Goal: Task Accomplishment & Management: Complete application form

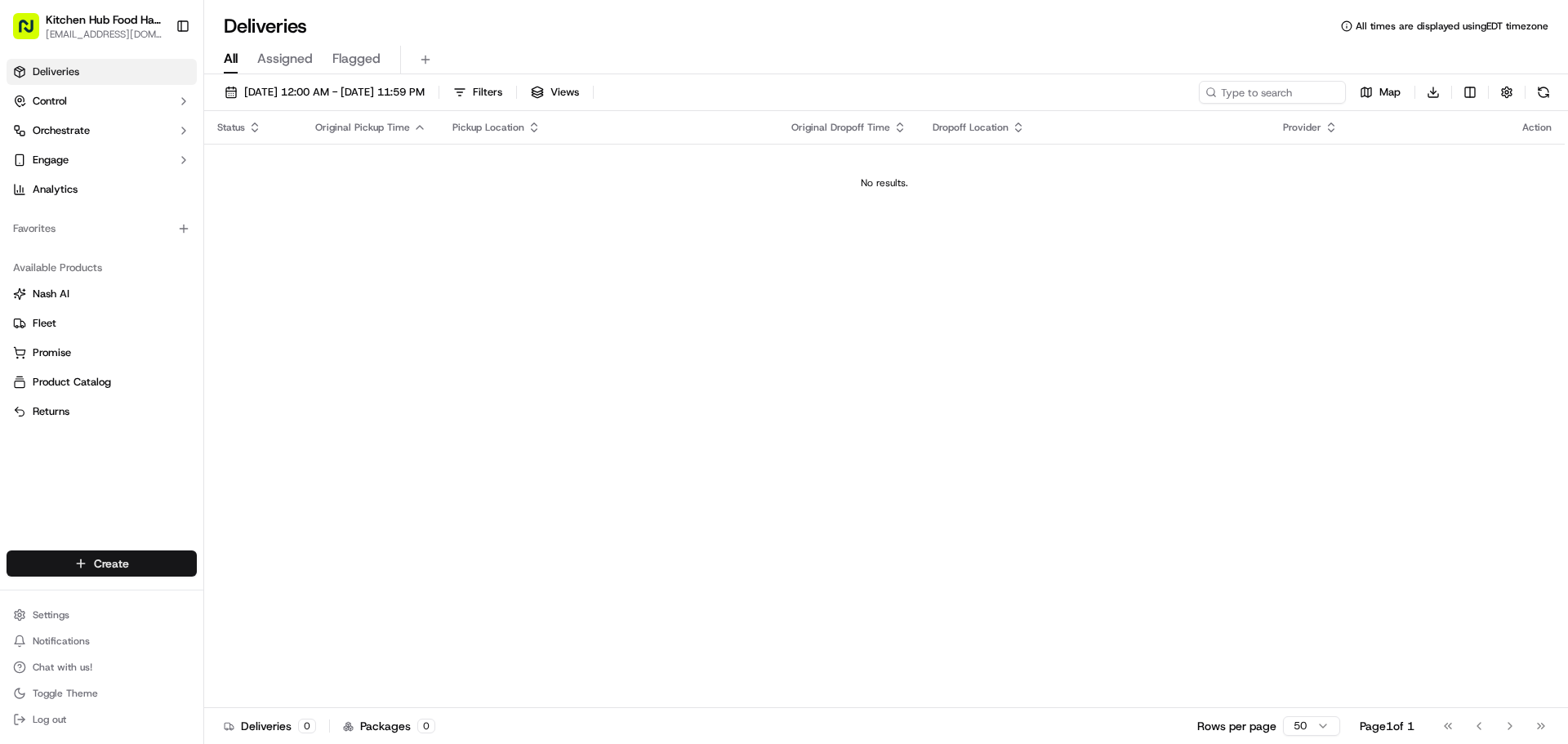
click at [153, 564] on html "Kitchen Hub Food Hall - Support Office [EMAIL_ADDRESS][DOMAIN_NAME] Toggle Side…" at bounding box center [784, 372] width 1568 height 744
click at [252, 592] on link "Delivery" at bounding box center [295, 594] width 182 height 29
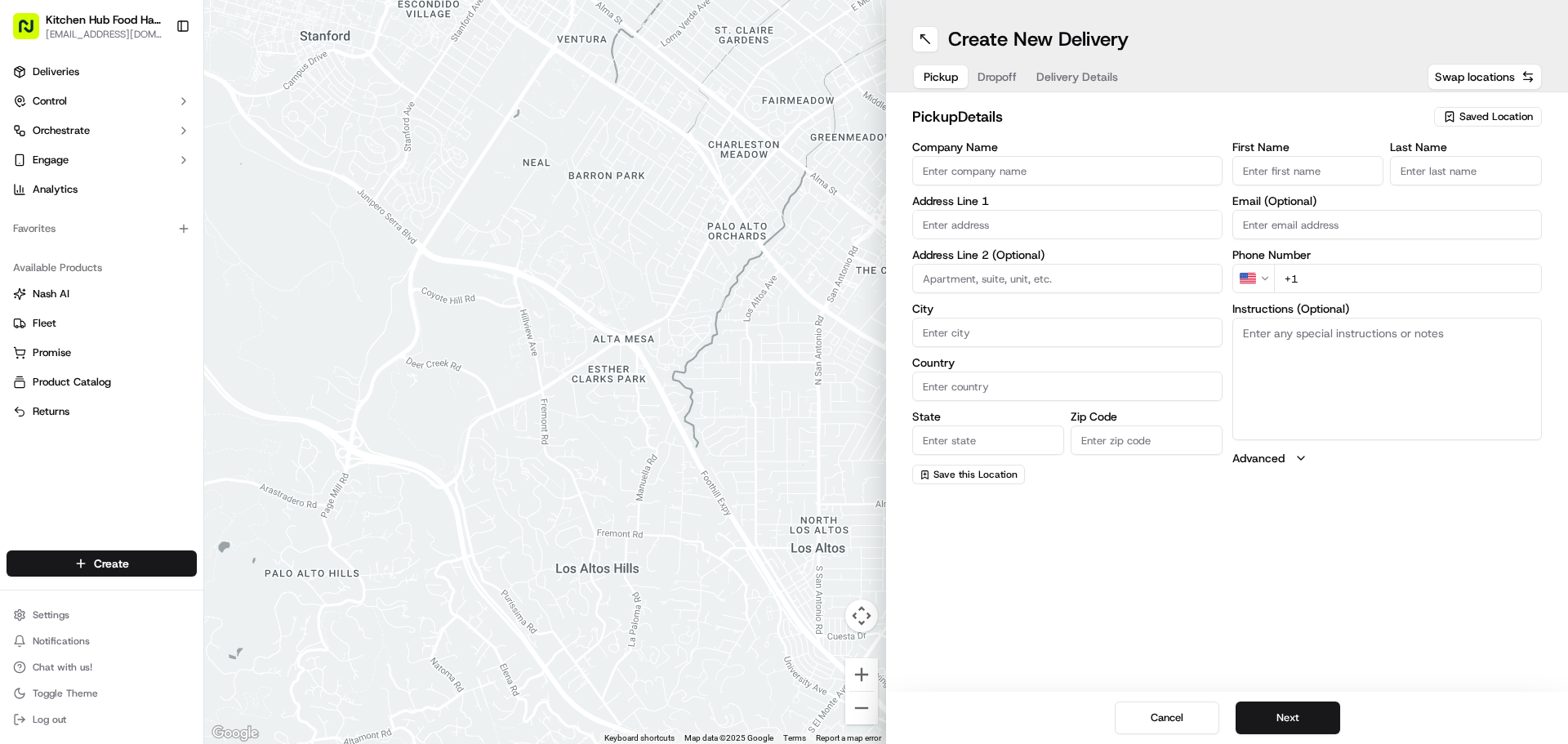
click at [1487, 115] on span "Saved Location" at bounding box center [1495, 117] width 74 height 15
click at [1444, 174] on span "Kitchen Hub [GEOGRAPHIC_DATA] [GEOGRAPHIC_DATA]" at bounding box center [1459, 185] width 201 height 29
type input "Kitchen Hub [GEOGRAPHIC_DATA] [GEOGRAPHIC_DATA]"
type input "[STREET_ADDRESS]"
type input "[GEOGRAPHIC_DATA]"
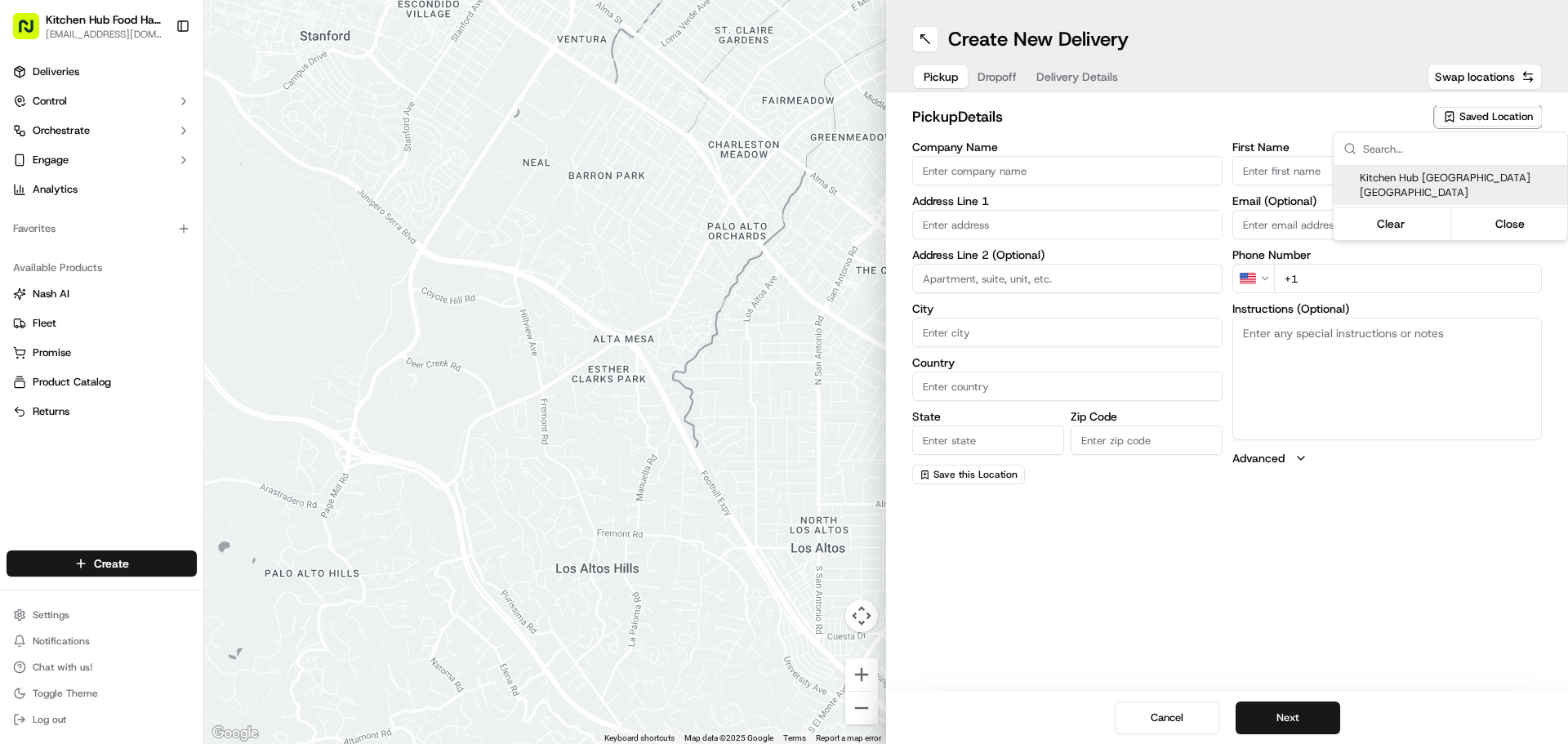
type input "CA"
type input "ON"
type input "M6B 1E8"
type input "Larry"
type input "Tran"
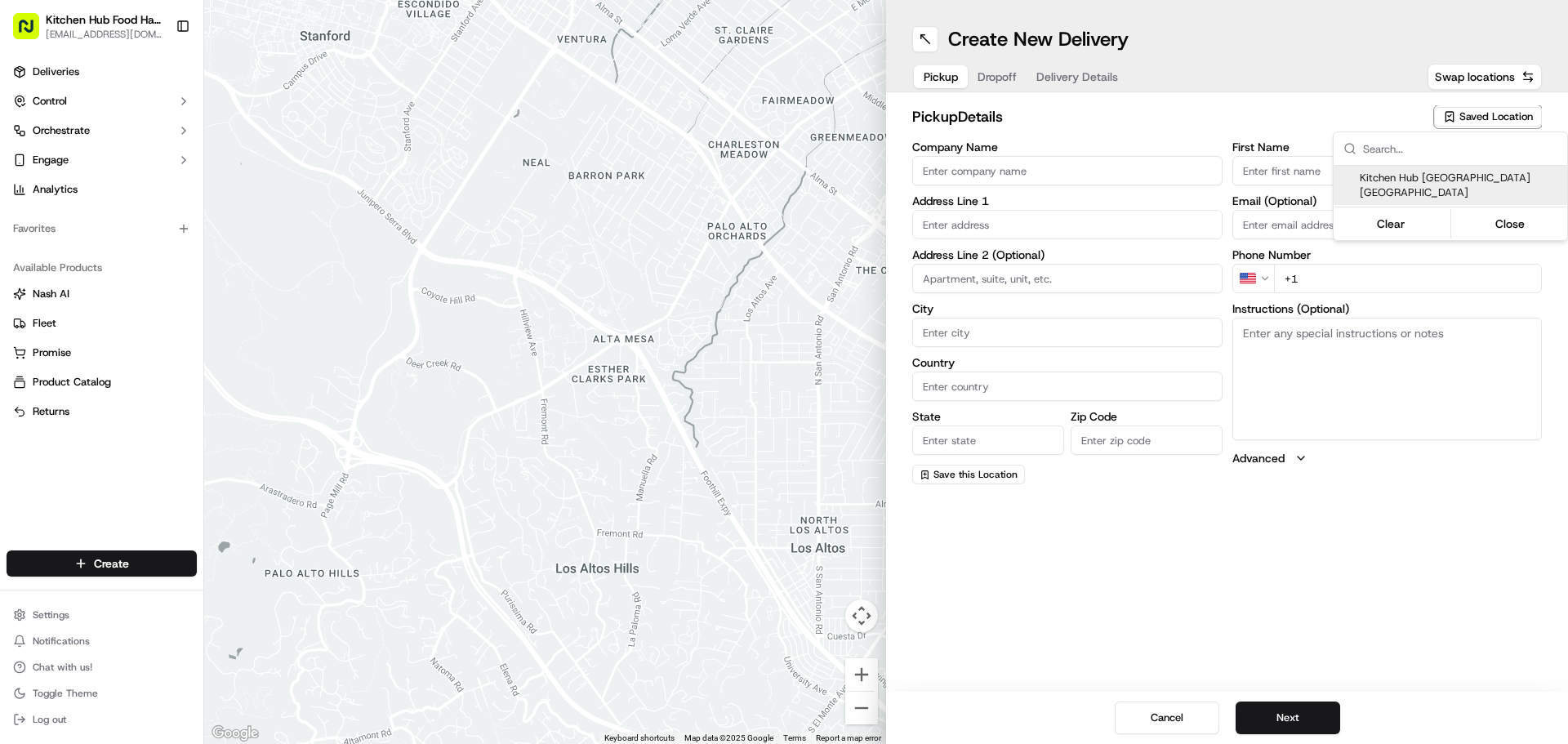
type input "+1 416 551 4500"
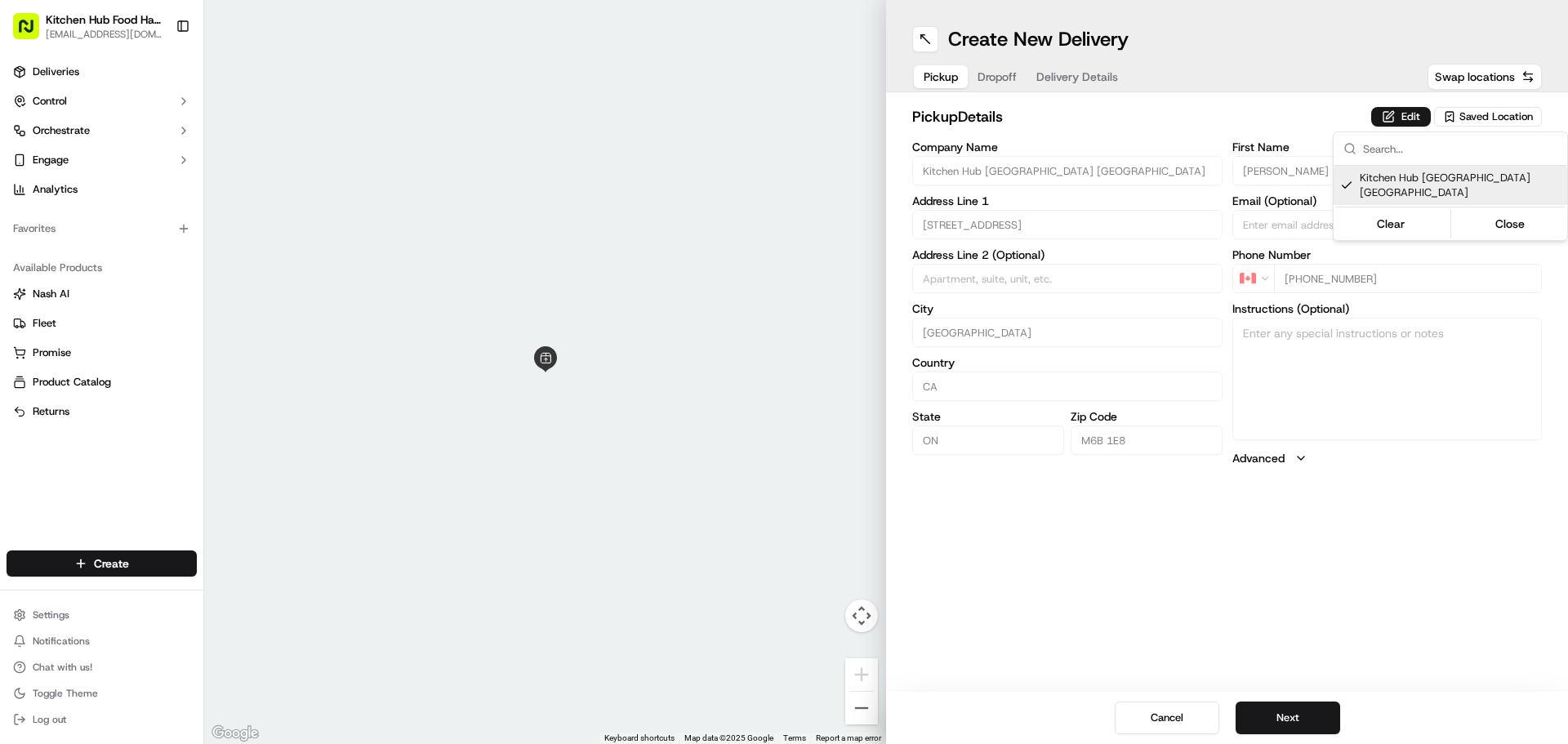
click at [1321, 716] on html "Kitchen Hub Food Hall - Support Office 1121c@kitchenhub.com Toggle Sidebar Deli…" at bounding box center [784, 372] width 1568 height 744
click at [1298, 719] on button "Next" at bounding box center [1287, 719] width 104 height 33
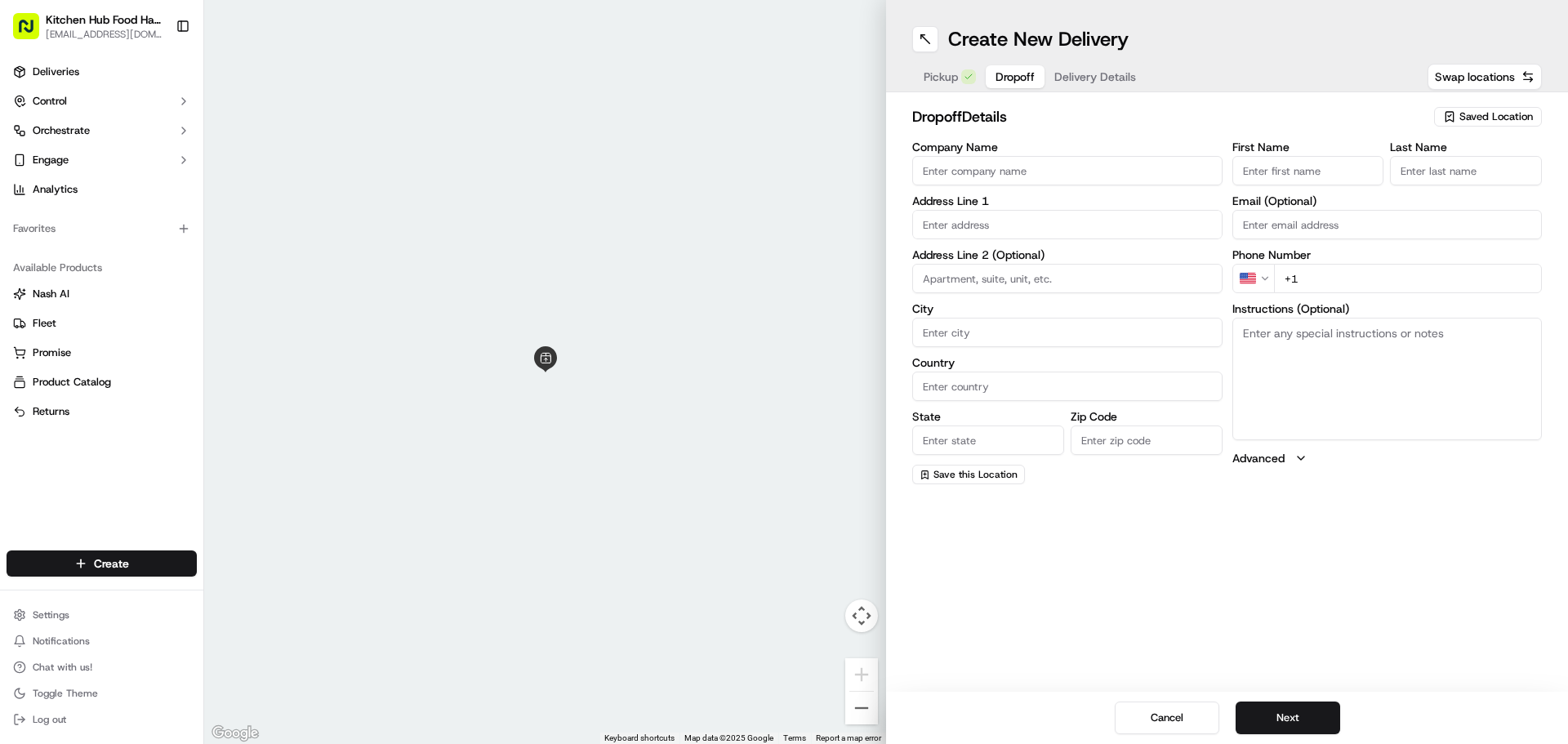
click at [1005, 183] on input "Company Name" at bounding box center [1068, 171] width 311 height 29
type input "9"
click at [1008, 222] on div "Company Name Address Line 1 Address Line 2 (Optional) City Country State Zip Co…" at bounding box center [1068, 313] width 311 height 343
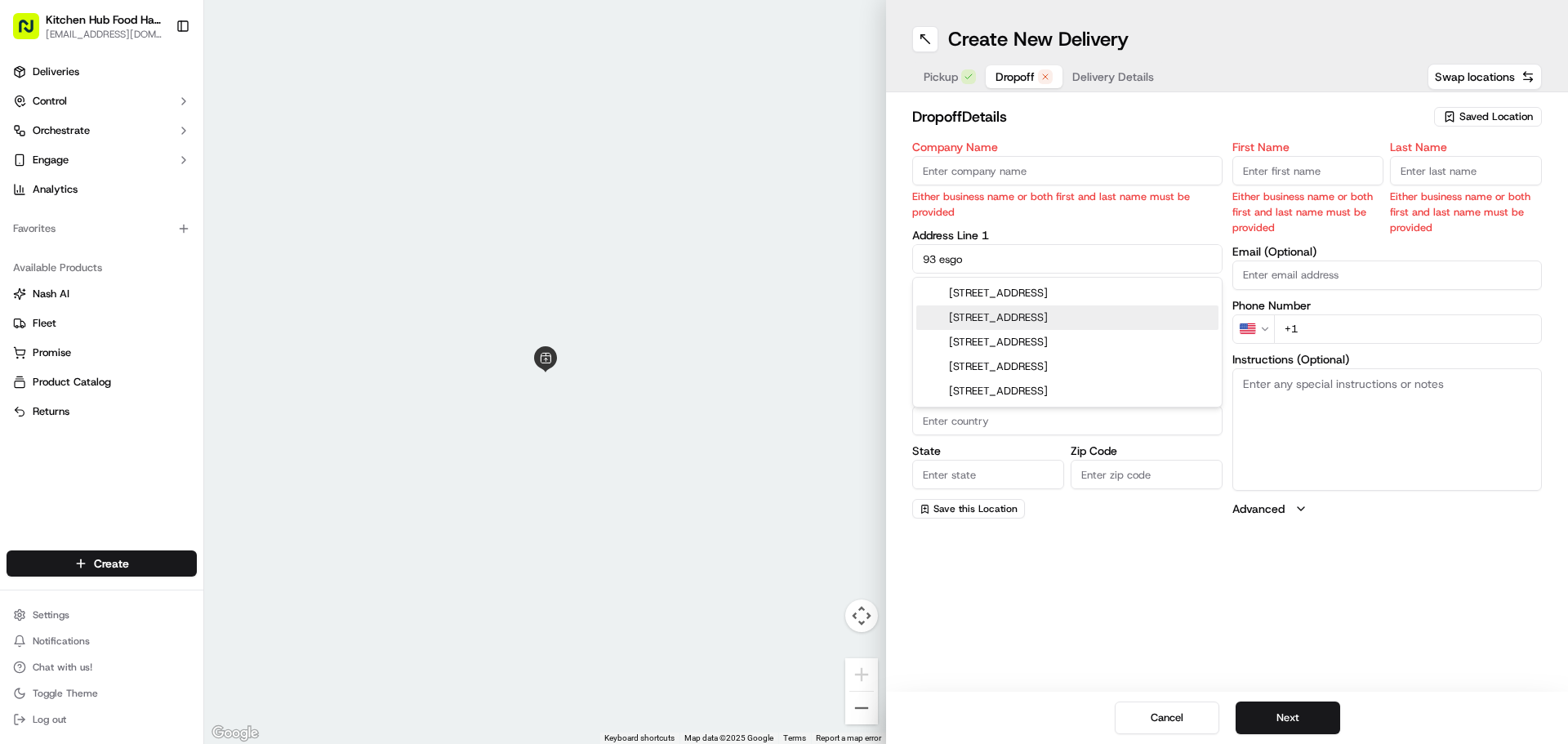
click at [1024, 317] on div "93 Esgore Drive, North York, ON, Canada" at bounding box center [1067, 317] width 302 height 25
type input "[STREET_ADDRESS]"
type input "Toronto"
type input "Canada"
type input "ON"
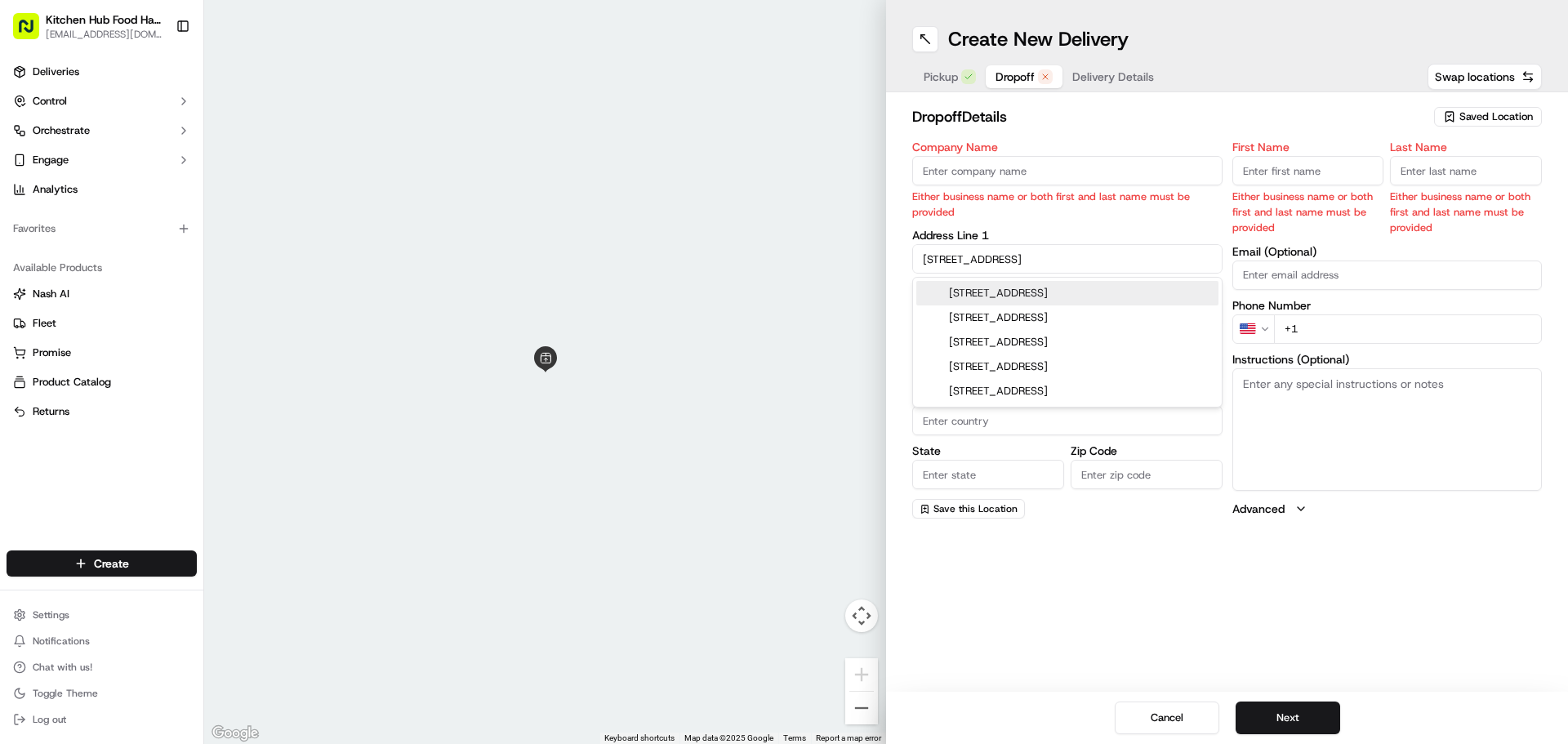
type input "M5M 3S1"
type input "93 Esgore Drive"
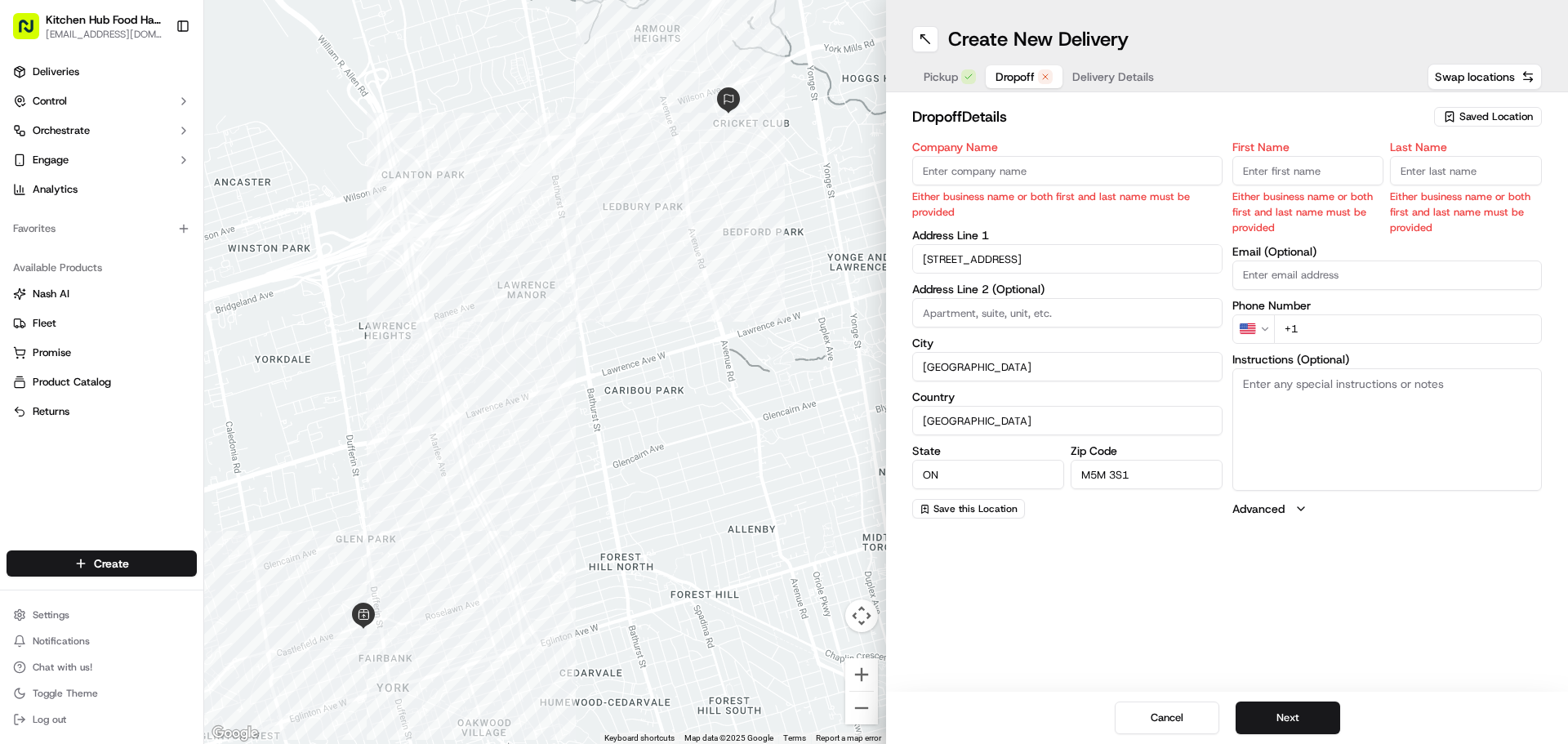
click at [978, 190] on p "Either business name or both first and last name must be provided" at bounding box center [1068, 204] width 311 height 31
click at [916, 173] on input "Company Name" at bounding box center [1068, 171] width 311 height 29
type input "[PERSON_NAME]"
click at [1305, 166] on input "First Name" at bounding box center [1307, 171] width 152 height 29
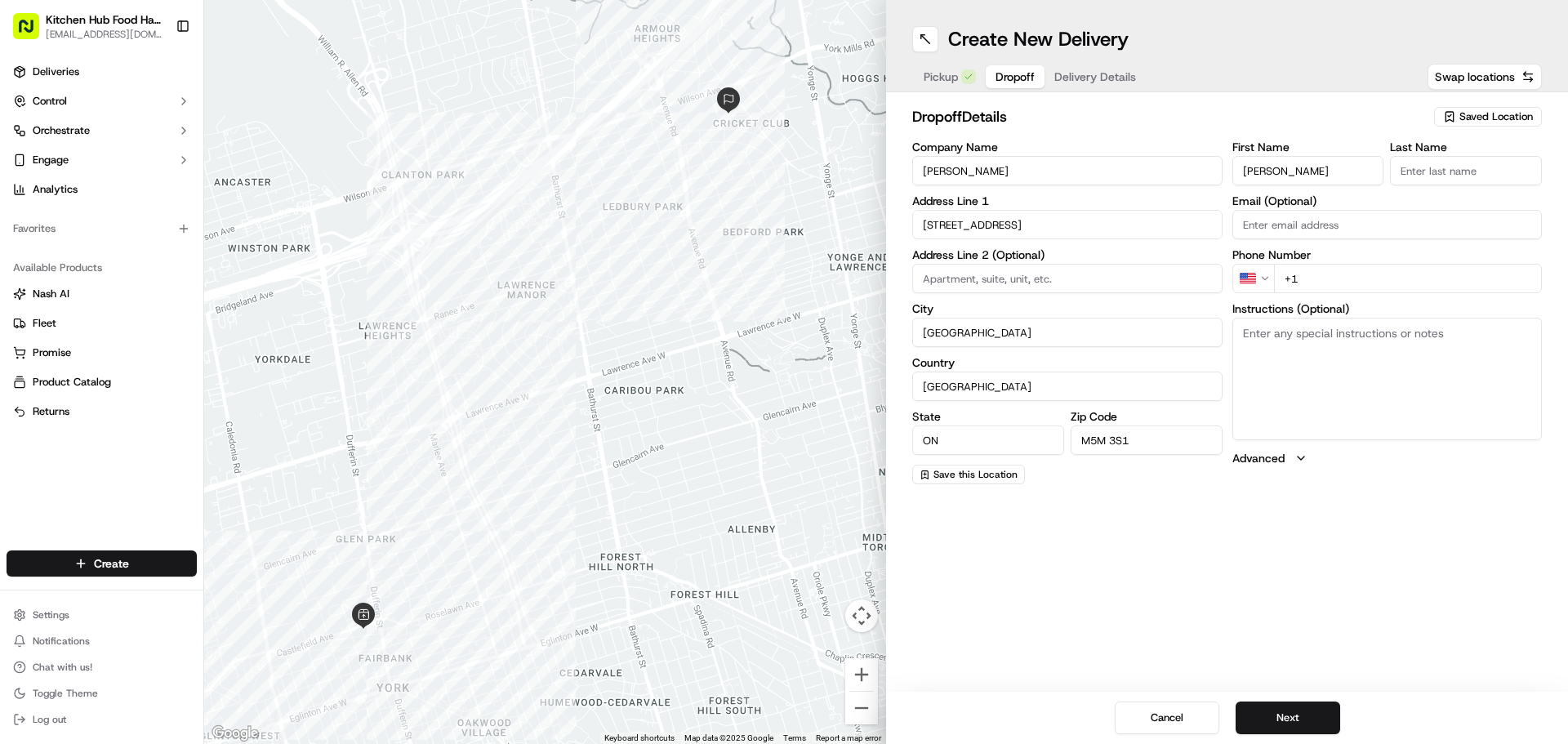
type input "[PERSON_NAME]"
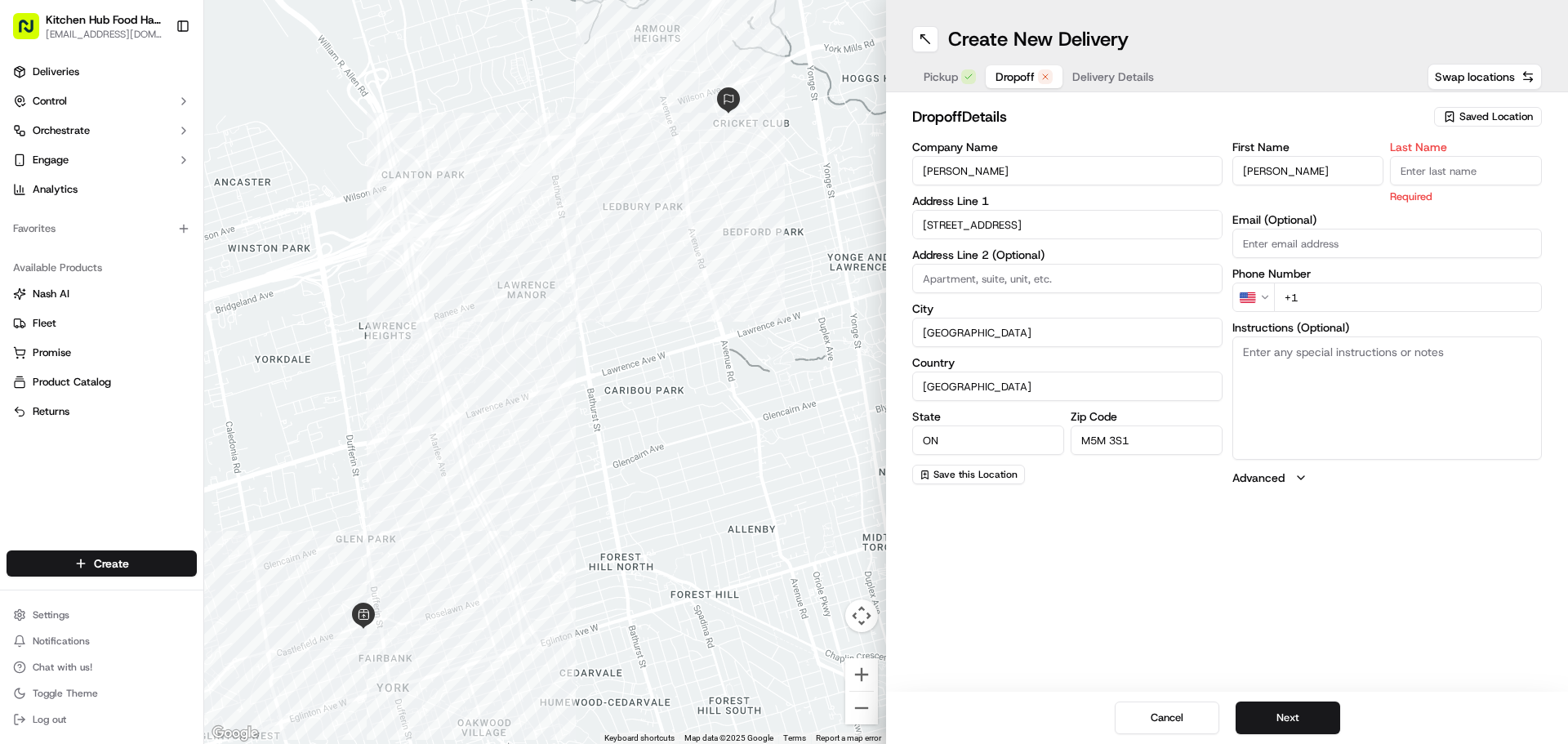
click at [1423, 169] on input "Last Name" at bounding box center [1465, 171] width 152 height 29
type input "[PERSON_NAME]"
click at [1266, 297] on html "Kitchen Hub Food Hall - Support Office 1121c@kitchenhub.com Toggle Sidebar Deli…" at bounding box center [784, 372] width 1568 height 744
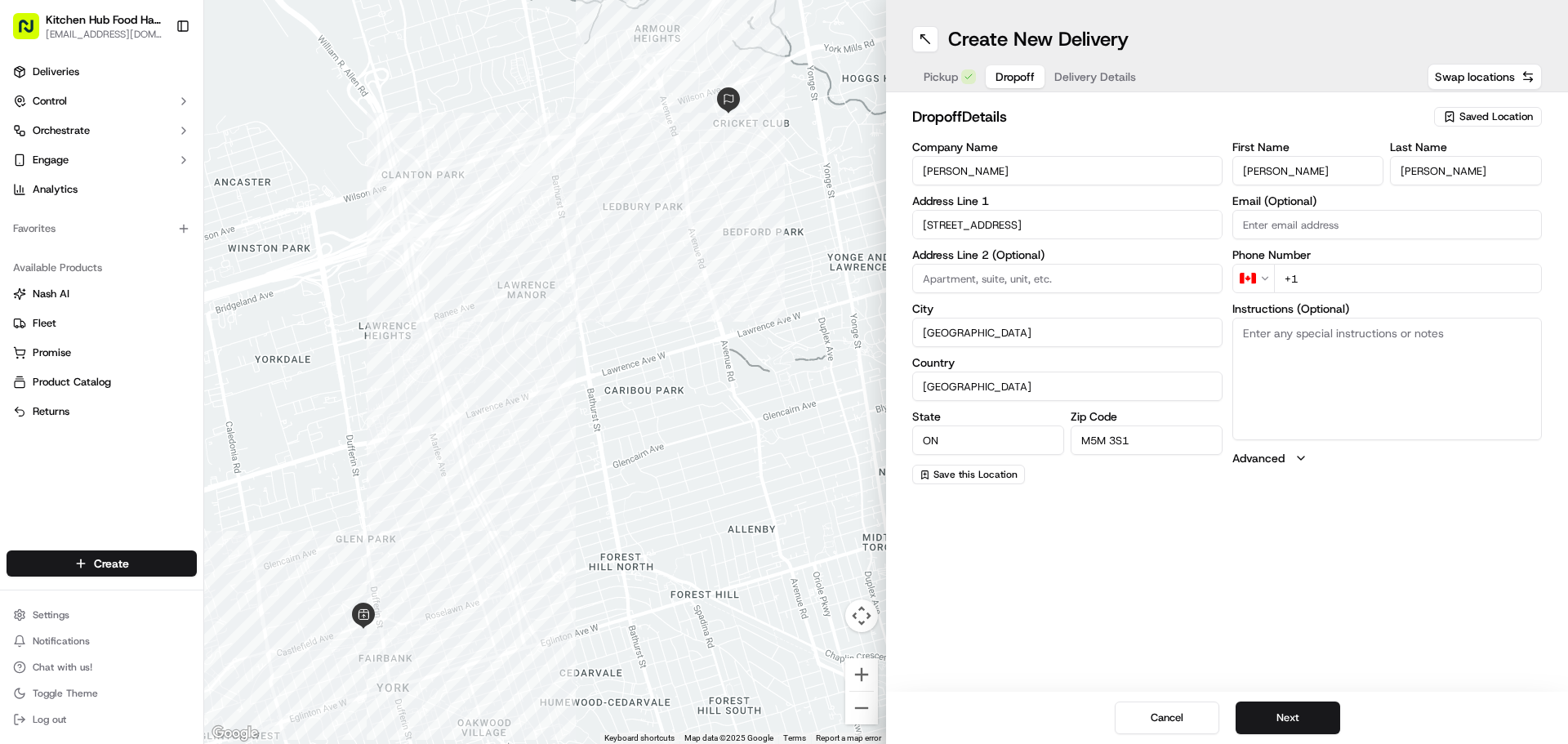
click at [1317, 282] on input "+1" at bounding box center [1408, 278] width 269 height 29
type input "+1 647 233 8050"
click at [1309, 532] on div "Create New Delivery Pickup Dropoff Delivery Details Swap locations dropoff Deta…" at bounding box center [1227, 372] width 682 height 744
click at [1303, 719] on button "Next" at bounding box center [1287, 719] width 104 height 33
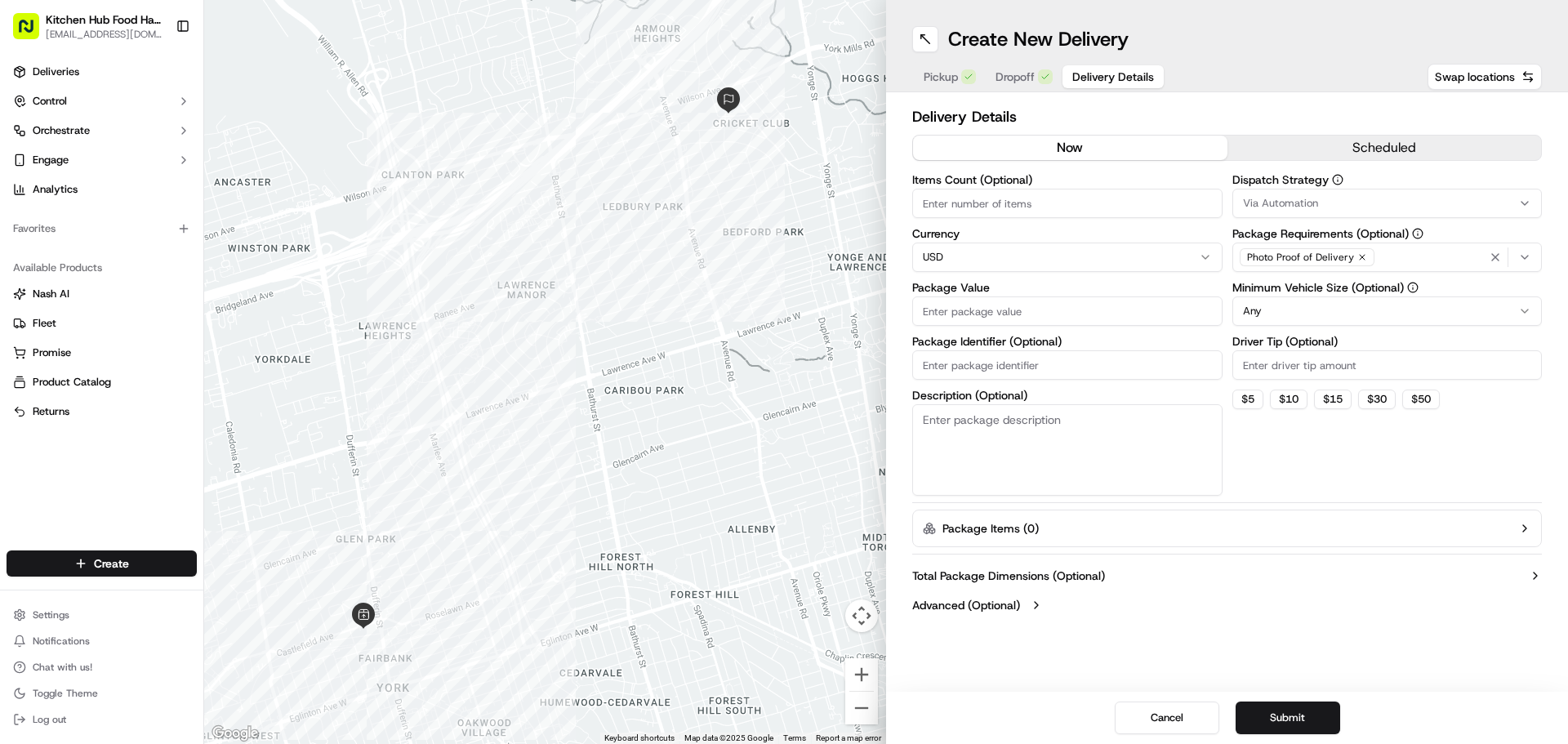
click at [1064, 255] on html "Kitchen Hub Food Hall - Support Office 1121c@kitchenhub.com Toggle Sidebar Deli…" at bounding box center [784, 372] width 1568 height 744
click at [1010, 310] on input "Package Value" at bounding box center [1068, 311] width 311 height 29
type input "2"
type input "250"
click at [1027, 203] on input "Items Count (Optional)" at bounding box center [1068, 203] width 311 height 29
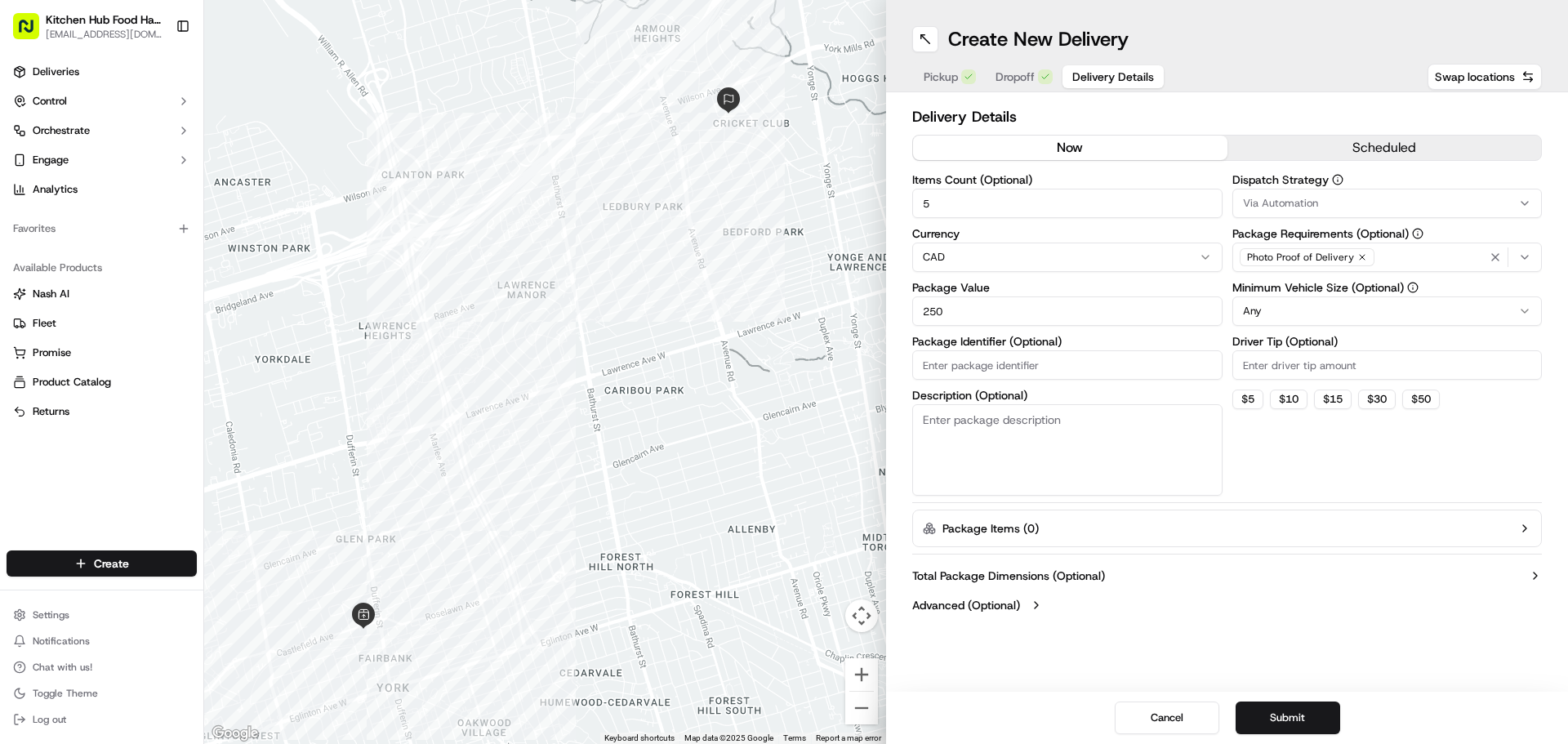
type input "5"
click at [1304, 472] on div "Dispatch Strategy Via Automation Package Requirements (Optional) Photo Proof of…" at bounding box center [1387, 335] width 311 height 322
click at [1264, 368] on input "Driver Tip (Optional)" at bounding box center [1387, 365] width 311 height 29
type input "3"
click at [1267, 449] on div "Dispatch Strategy Via Automation Package Requirements (Optional) Photo Proof of…" at bounding box center [1387, 335] width 311 height 322
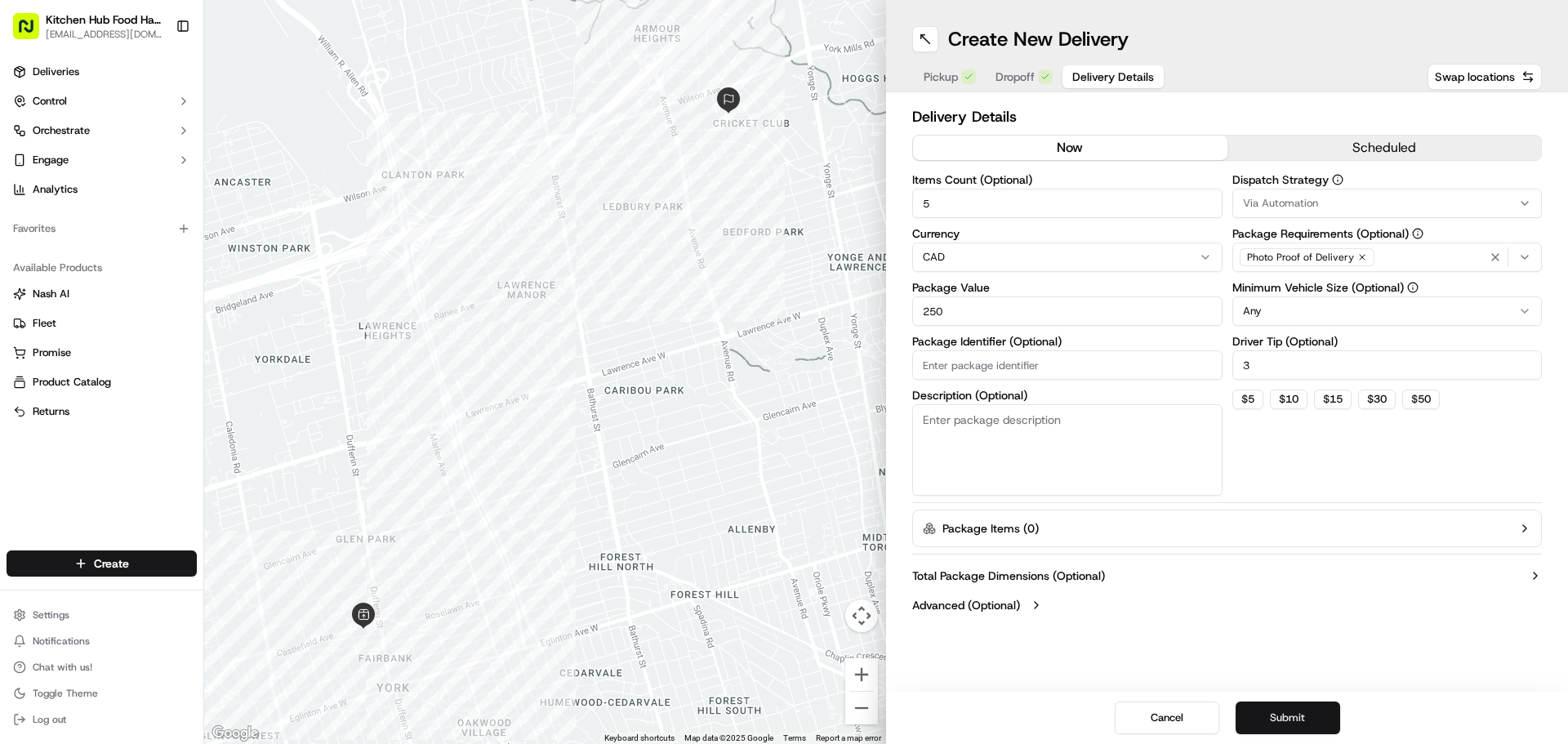
click at [1278, 711] on button "Submit" at bounding box center [1287, 719] width 104 height 33
